Goal: Find specific page/section: Find specific page/section

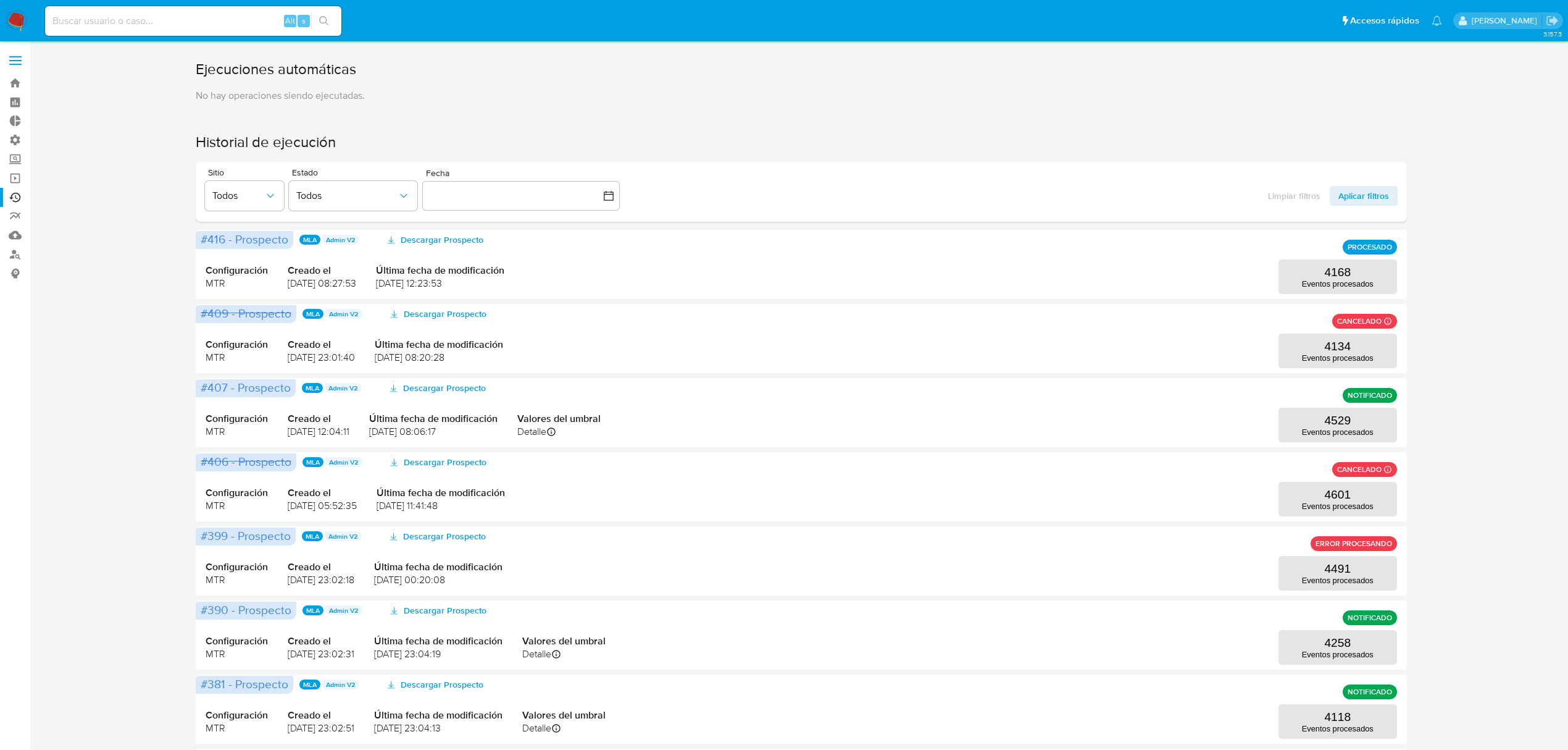
click at [10, 18] on img at bounding box center [16, 20] width 21 height 21
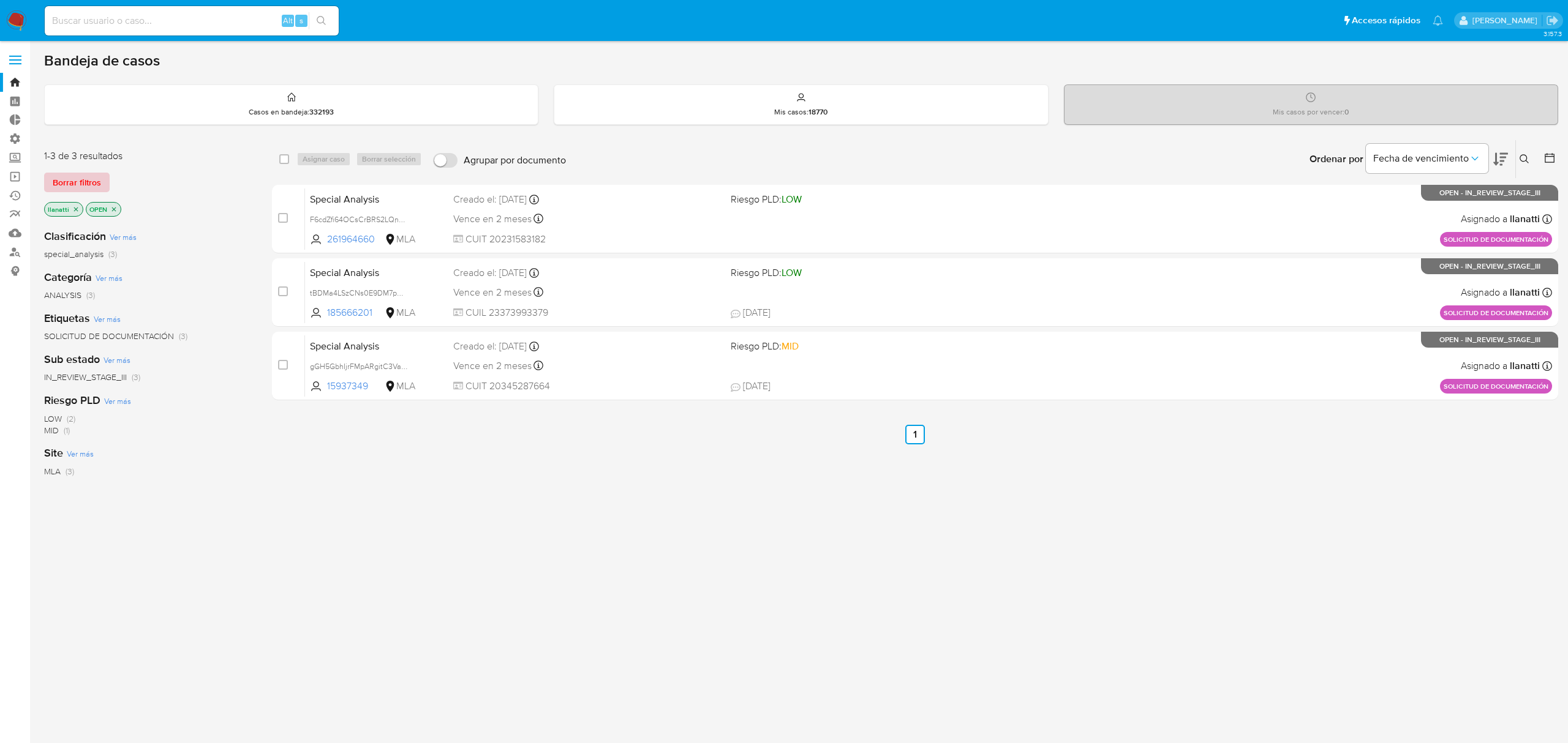
click at [66, 175] on span "Borrar filtros" at bounding box center [76, 182] width 48 height 17
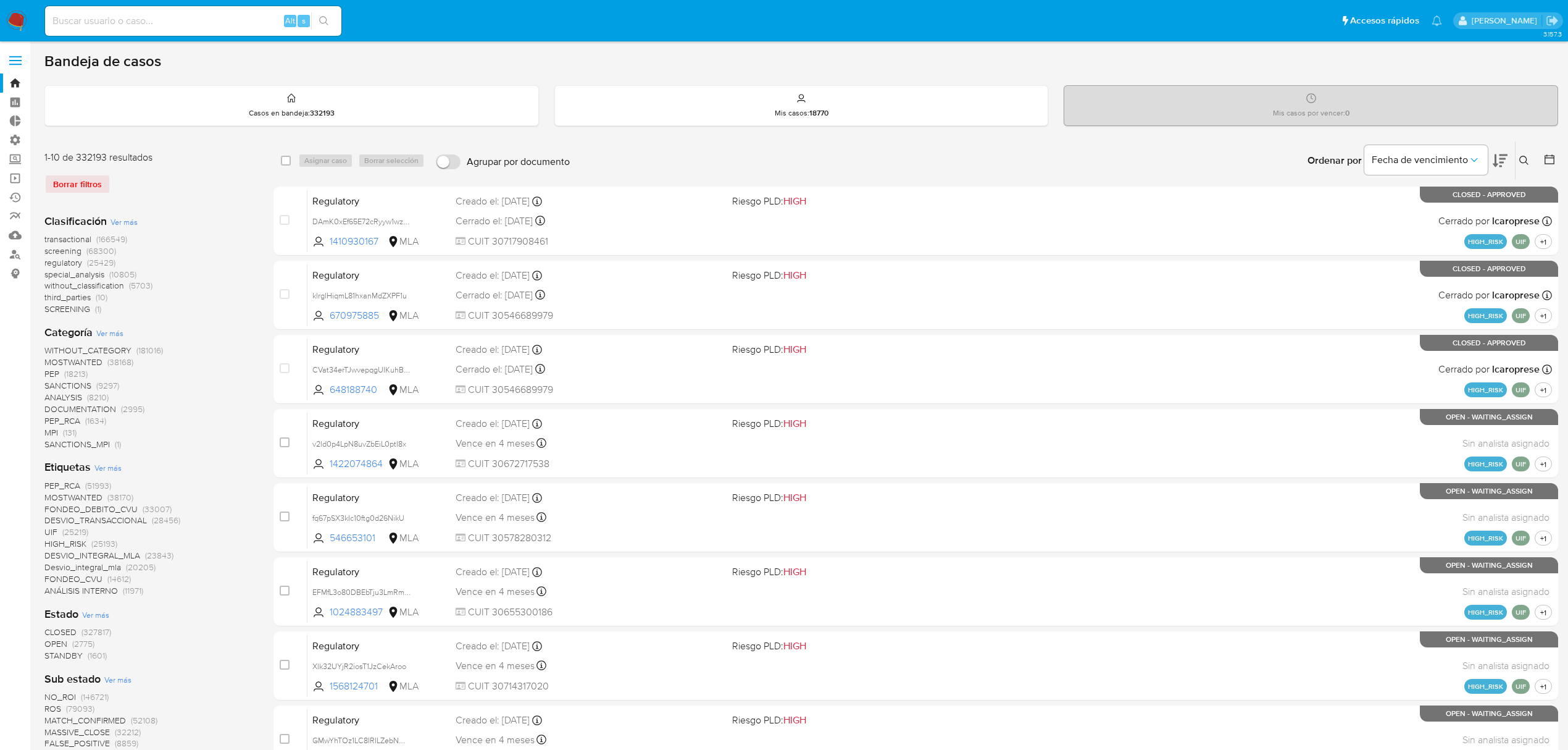
click at [51, 435] on span "MPI" at bounding box center [51, 432] width 14 height 13
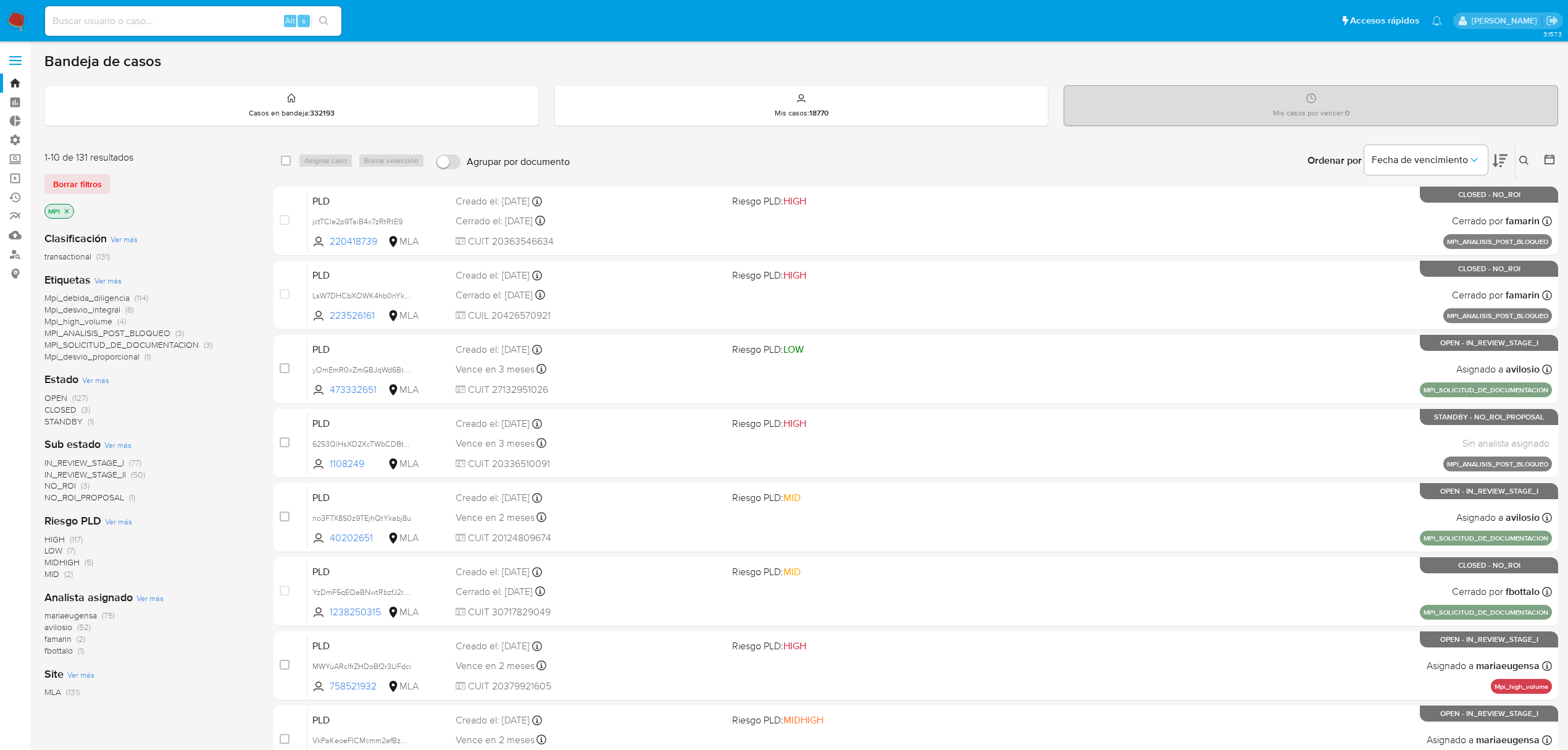
click at [115, 297] on span "Mpi_debida_diligencia" at bounding box center [87, 298] width 85 height 13
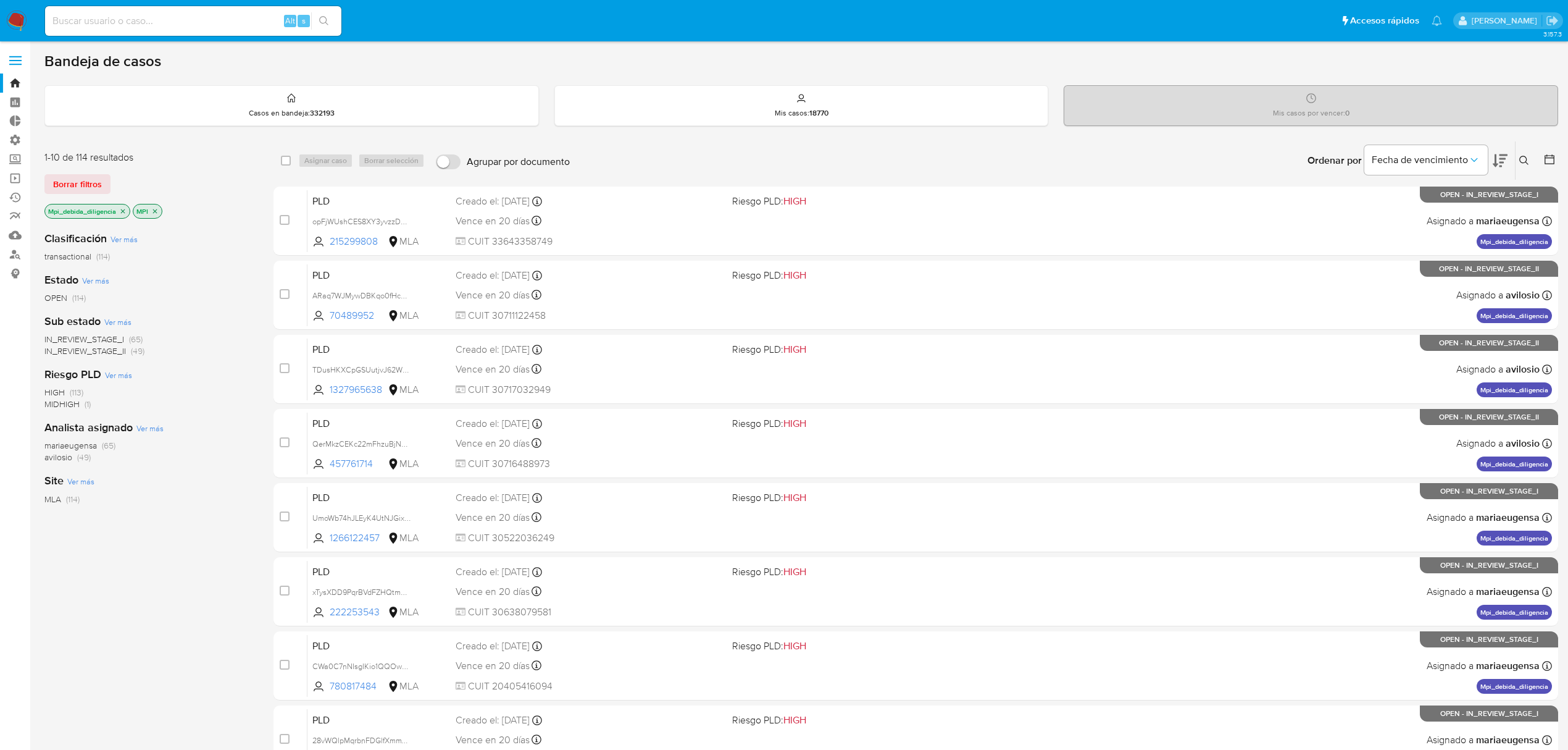
click at [123, 210] on icon "close-filter" at bounding box center [123, 211] width 8 height 8
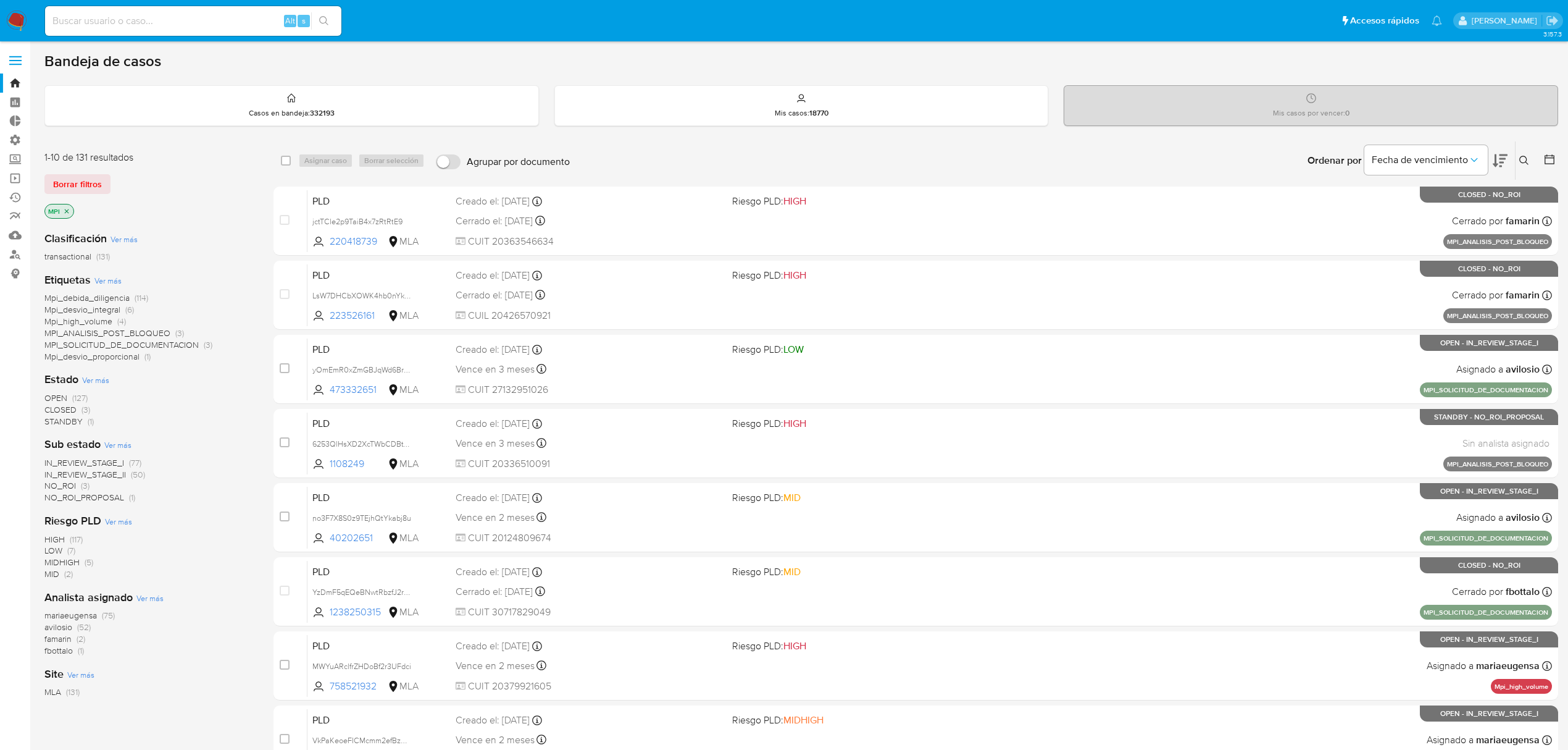
click at [110, 306] on span "Mpi_desvio_integral" at bounding box center [82, 309] width 76 height 13
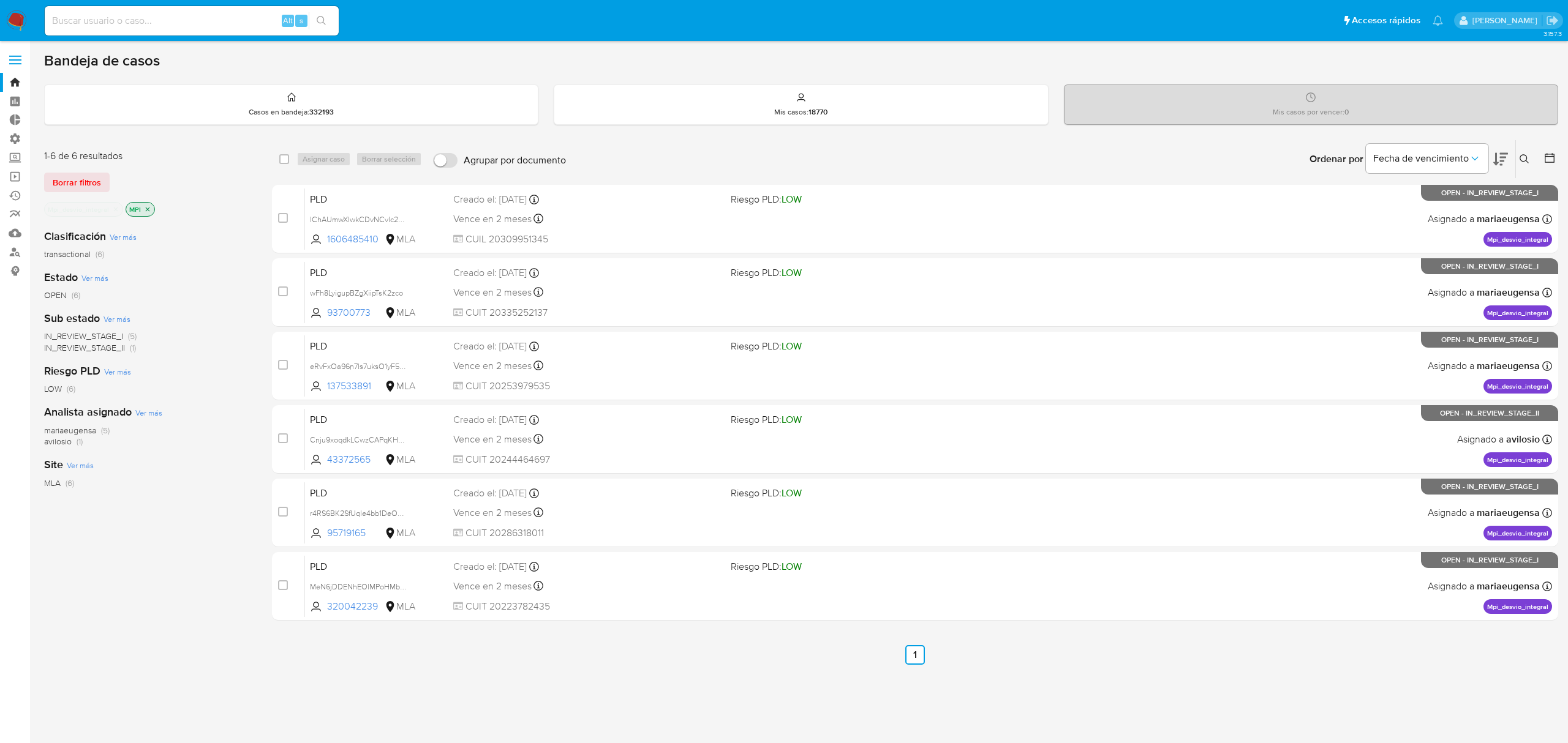
click at [118, 209] on icon "close-filter" at bounding box center [116, 209] width 8 height 8
